Goal: Check status: Check status

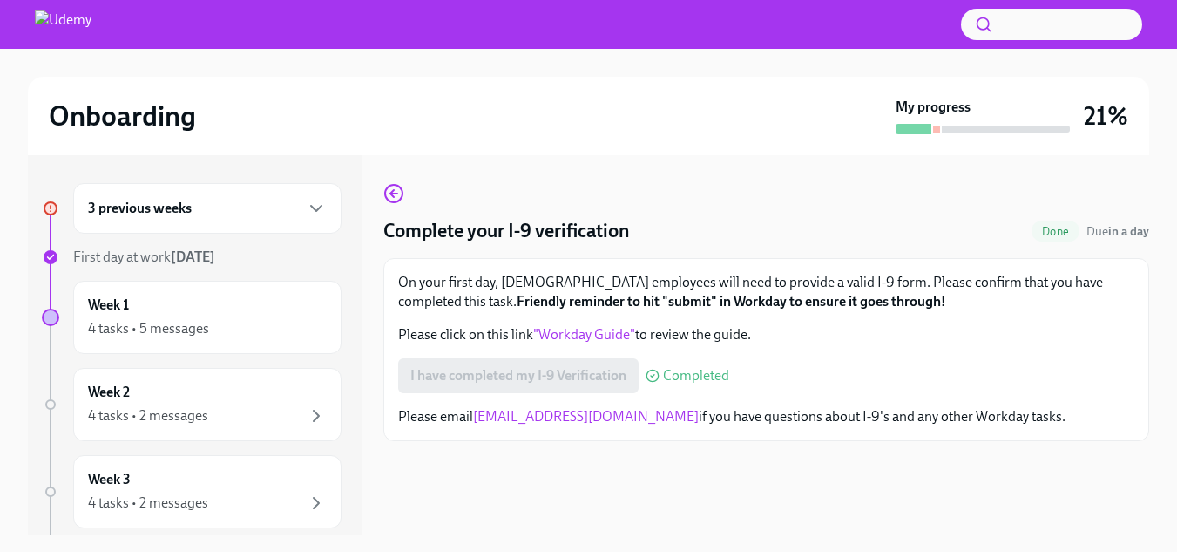
scroll to position [31, 0]
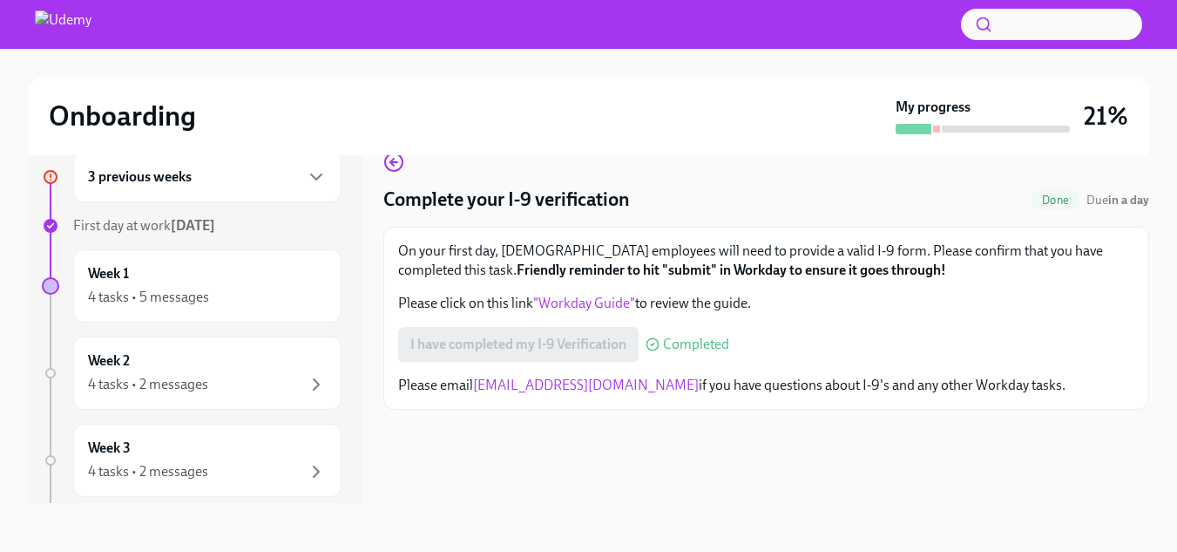
click at [112, 177] on h6 "3 previous weeks" at bounding box center [140, 176] width 104 height 19
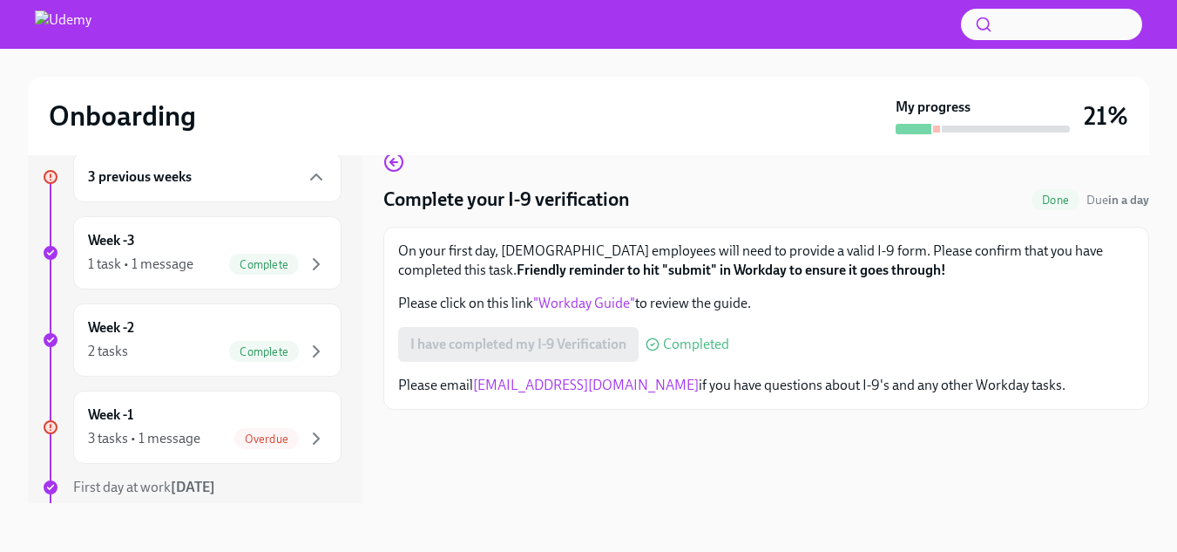
click at [153, 176] on h6 "3 previous weeks" at bounding box center [140, 176] width 104 height 19
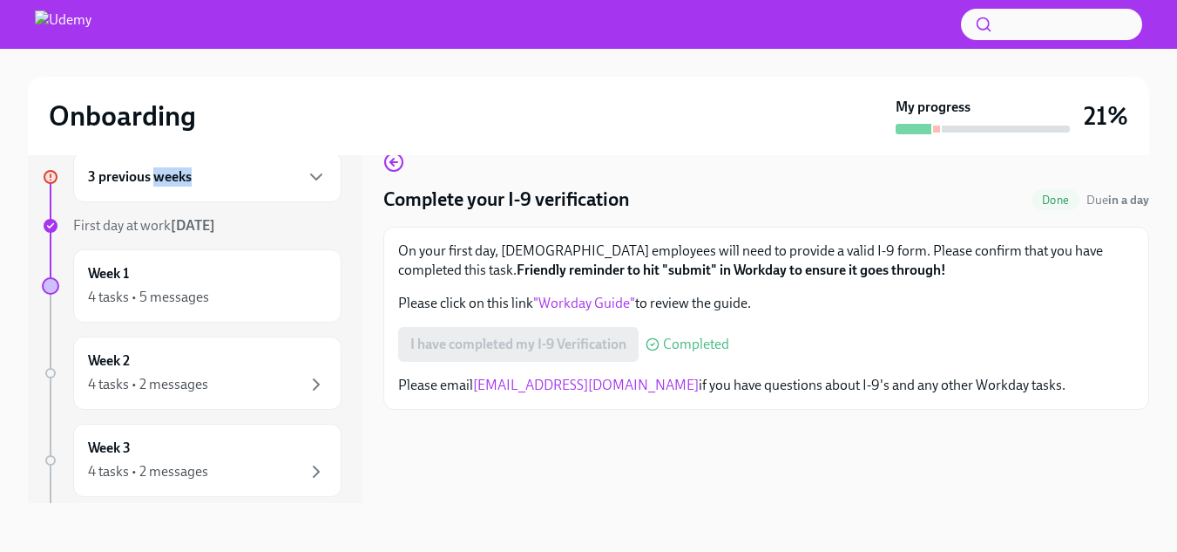
click at [153, 176] on h6 "3 previous weeks" at bounding box center [140, 176] width 104 height 19
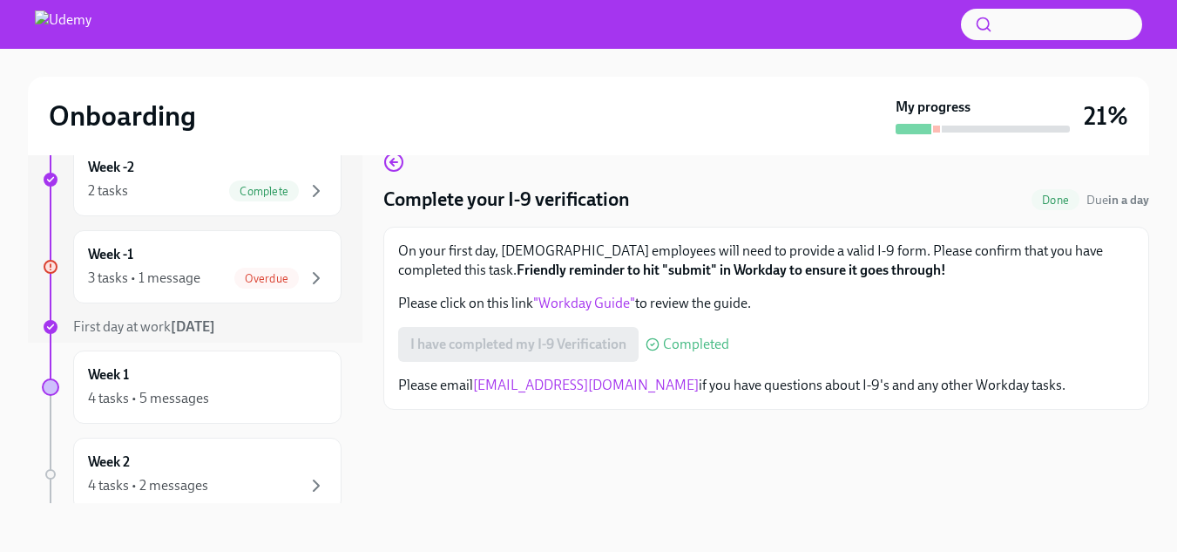
scroll to position [174, 0]
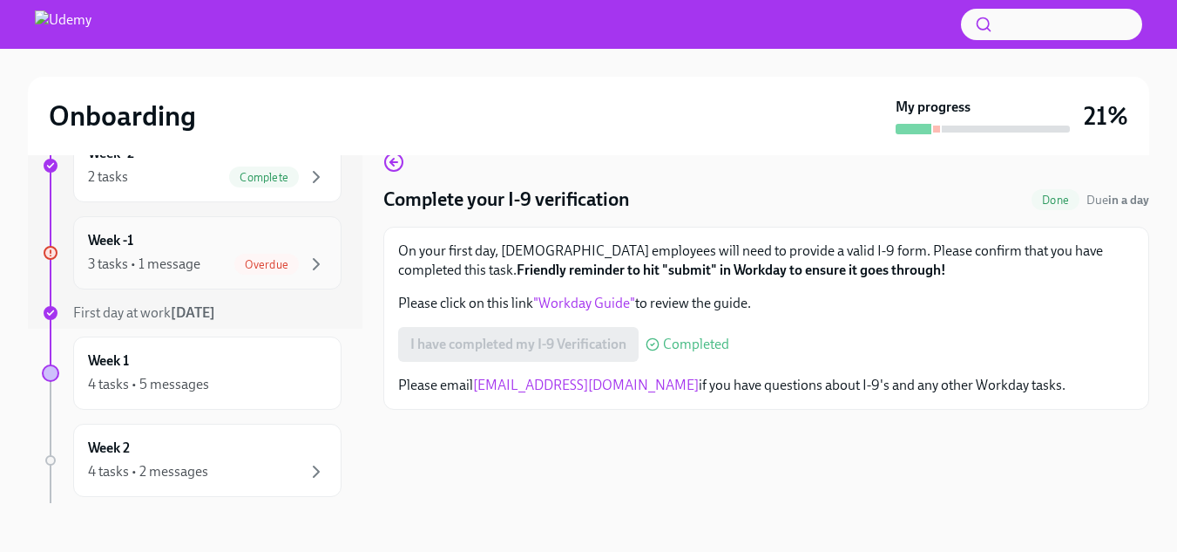
click at [116, 253] on div "Week -1 3 tasks • 1 message Overdue" at bounding box center [207, 253] width 239 height 44
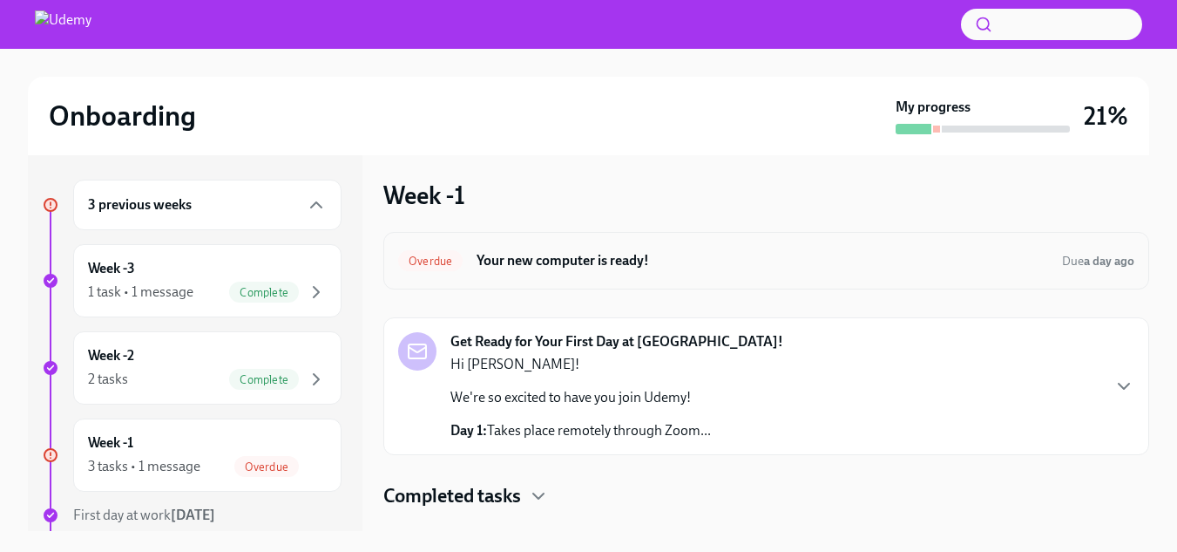
scroll to position [3, 0]
click at [524, 492] on div "Completed tasks" at bounding box center [766, 496] width 766 height 26
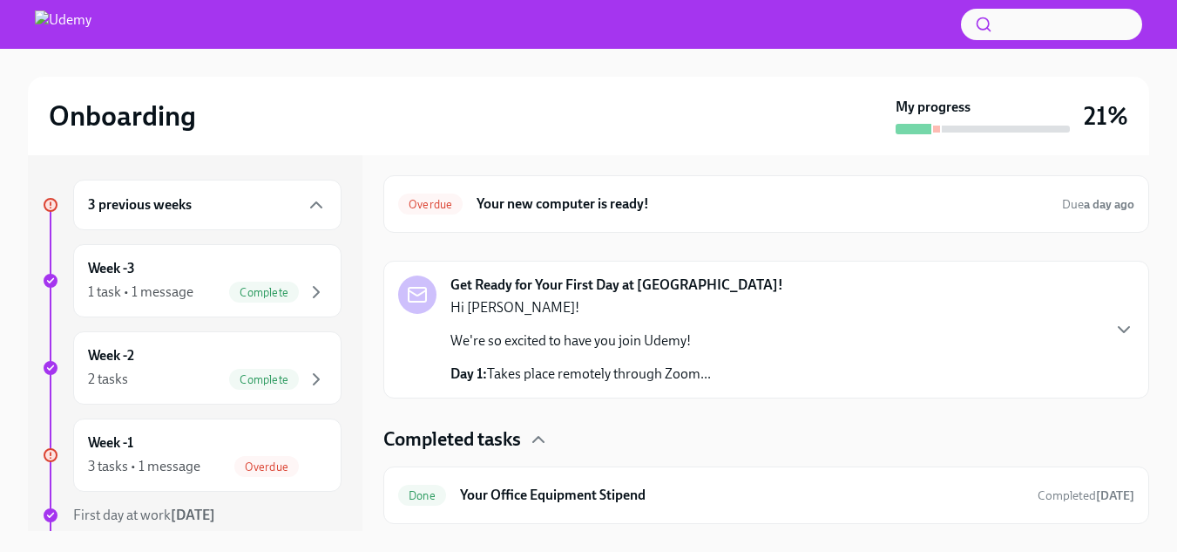
scroll to position [121, 0]
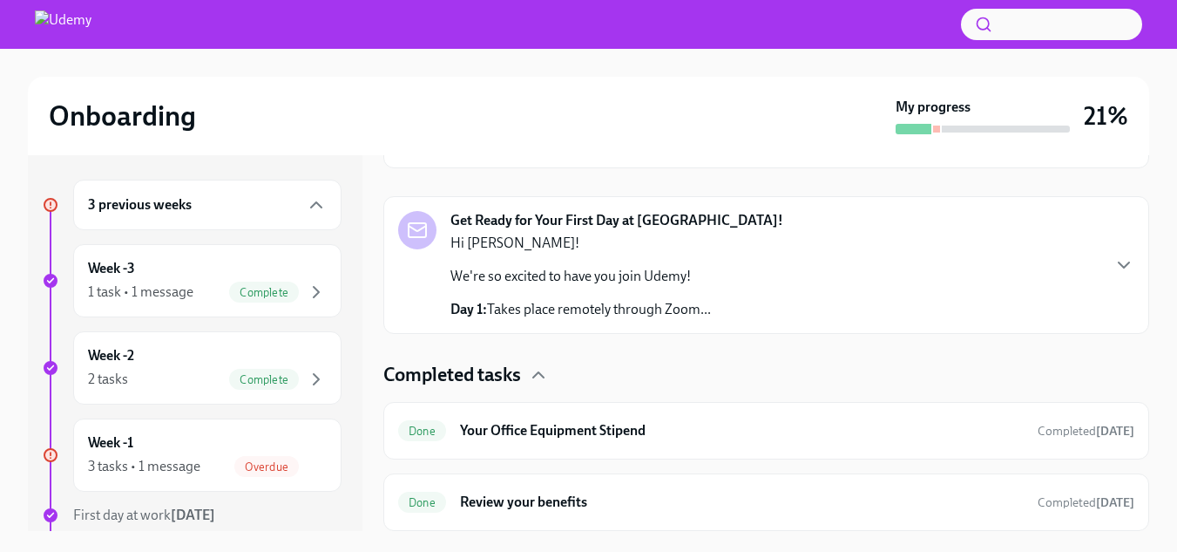
click at [545, 295] on div "Hi [PERSON_NAME]! We're so excited to have you join Udemy! Day 1: Takes place r…" at bounding box center [580, 276] width 261 height 85
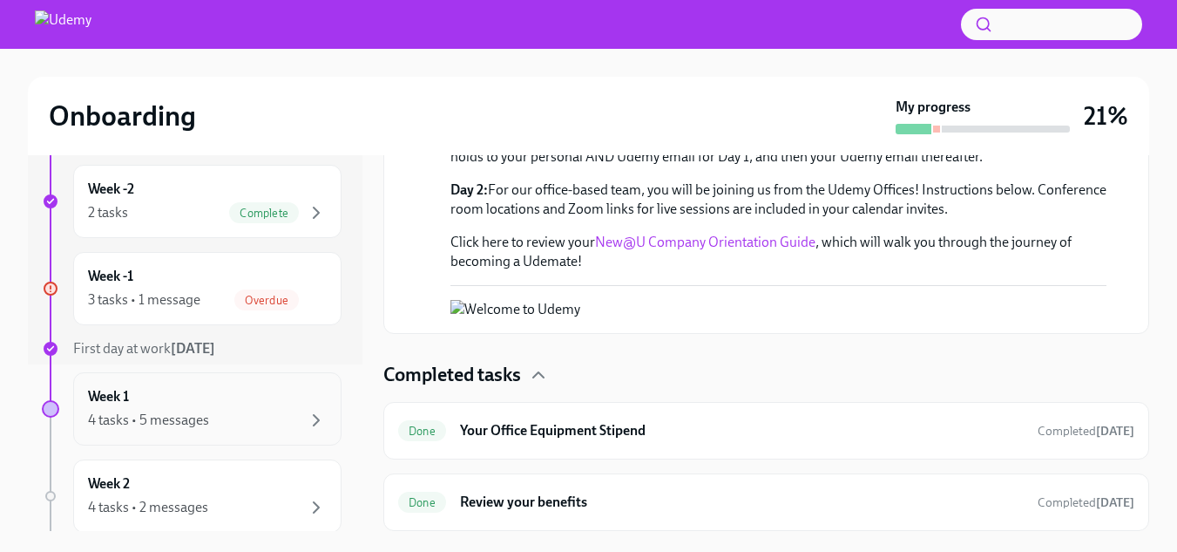
scroll to position [174, 0]
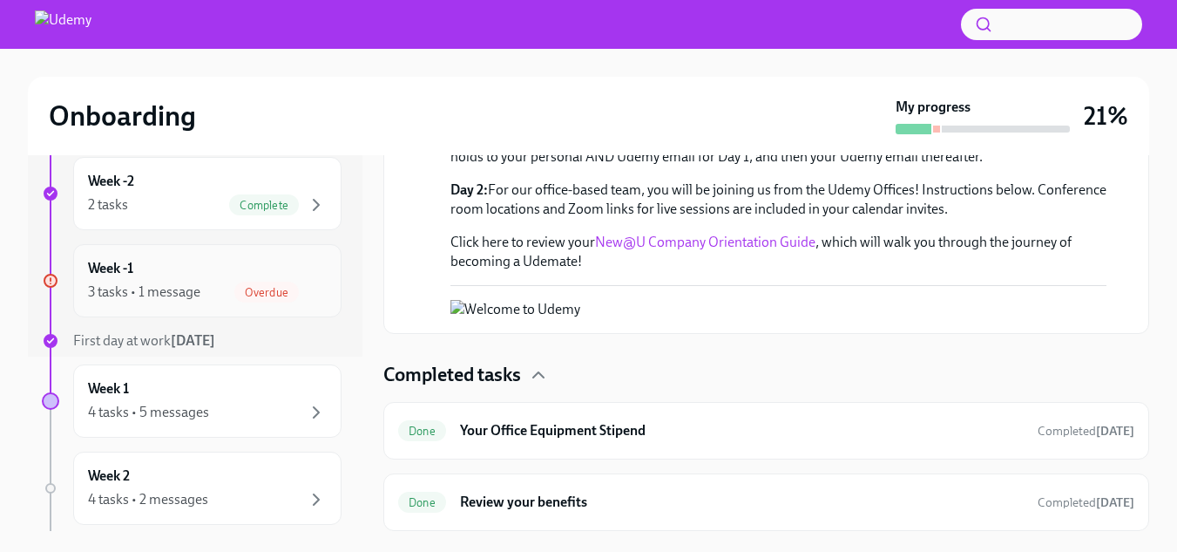
click at [255, 300] on div "Overdue" at bounding box center [266, 291] width 64 height 21
click at [127, 286] on div "3 tasks • 1 message" at bounding box center [144, 291] width 112 height 19
click at [186, 404] on div "4 tasks • 5 messages" at bounding box center [148, 412] width 121 height 19
